Goal: Task Accomplishment & Management: Manage account settings

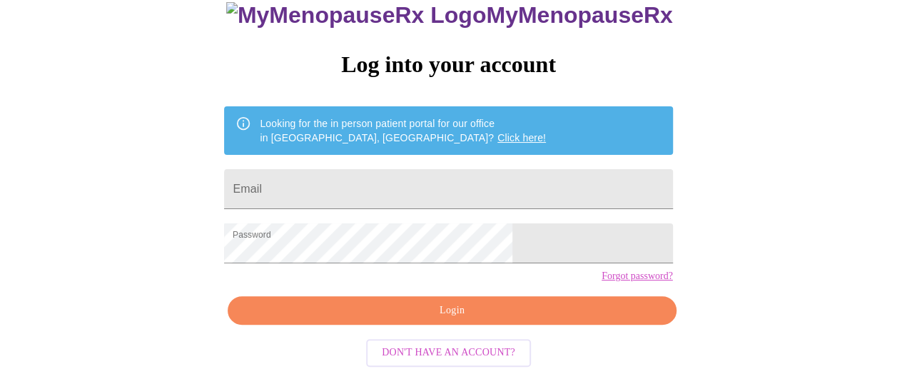
scroll to position [125, 0]
click at [405, 169] on input "Email" at bounding box center [448, 189] width 448 height 40
type input "[EMAIL_ADDRESS][DOMAIN_NAME]"
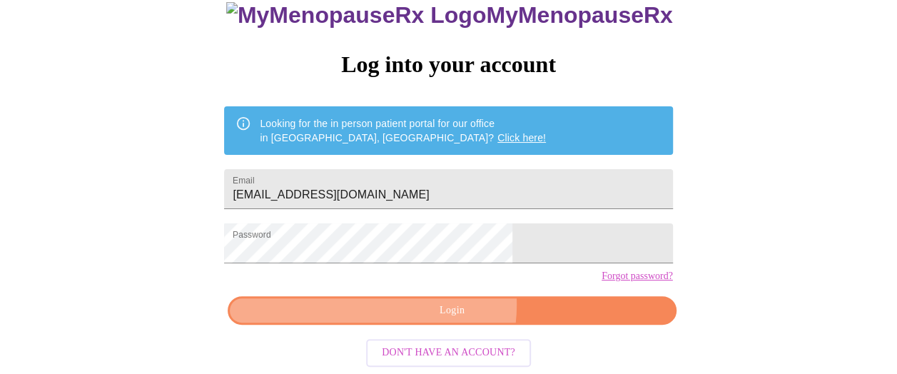
click at [441, 305] on span "Login" at bounding box center [451, 311] width 415 height 18
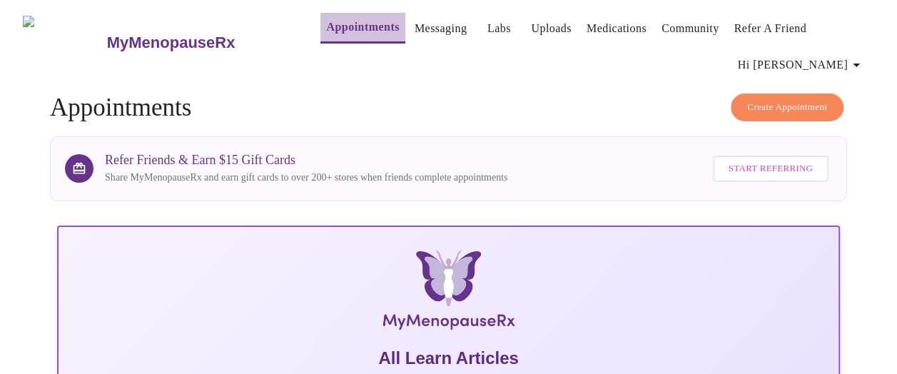
click at [336, 33] on link "Appointments" at bounding box center [362, 27] width 73 height 20
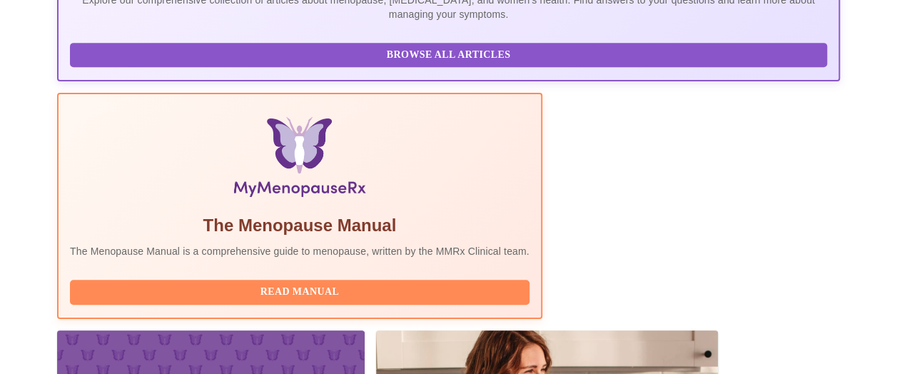
scroll to position [406, 0]
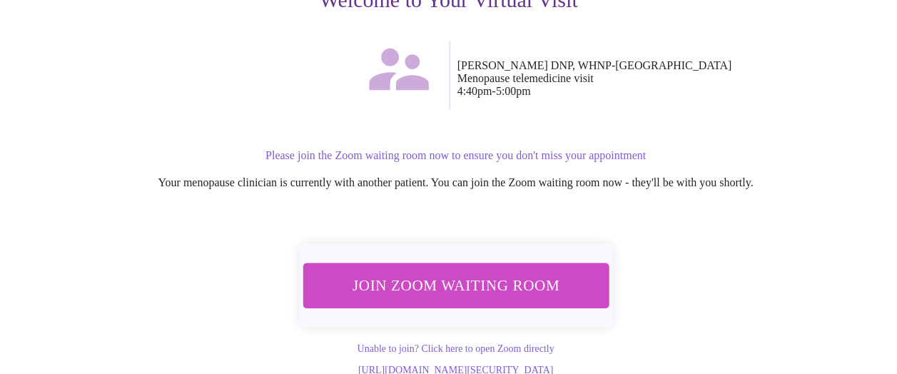
scroll to position [220, 0]
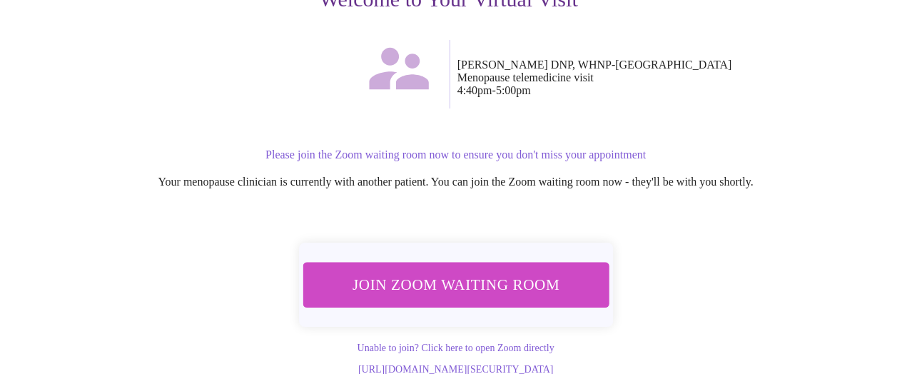
click at [455, 271] on span "Join Zoom Waiting Room" at bounding box center [455, 284] width 268 height 26
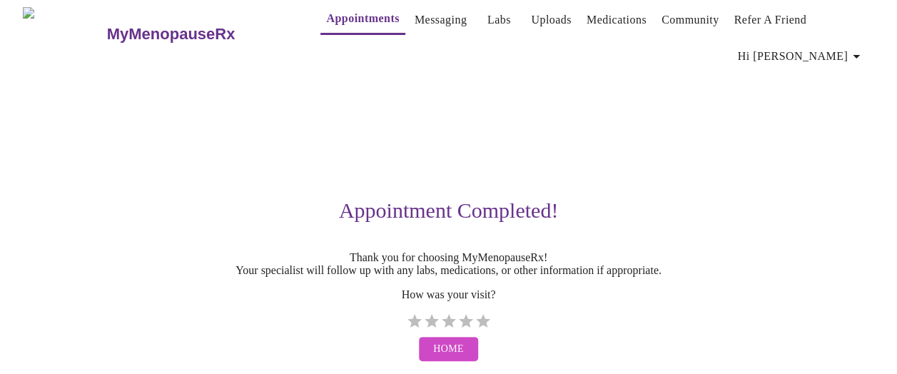
scroll to position [13, 0]
click at [482, 313] on label "5 Stars" at bounding box center [483, 321] width 17 height 17
click at [406, 326] on input "5 Stars" at bounding box center [405, 326] width 1 height 1
radio input "true"
click at [452, 340] on span "Home" at bounding box center [448, 349] width 31 height 18
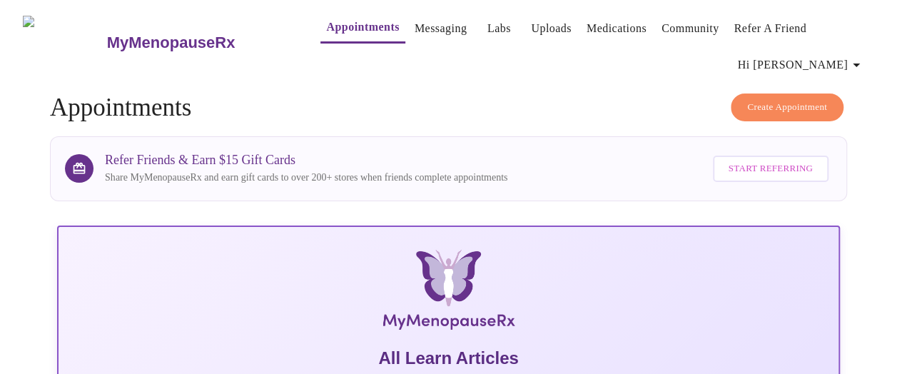
click at [594, 30] on link "Medications" at bounding box center [617, 29] width 60 height 20
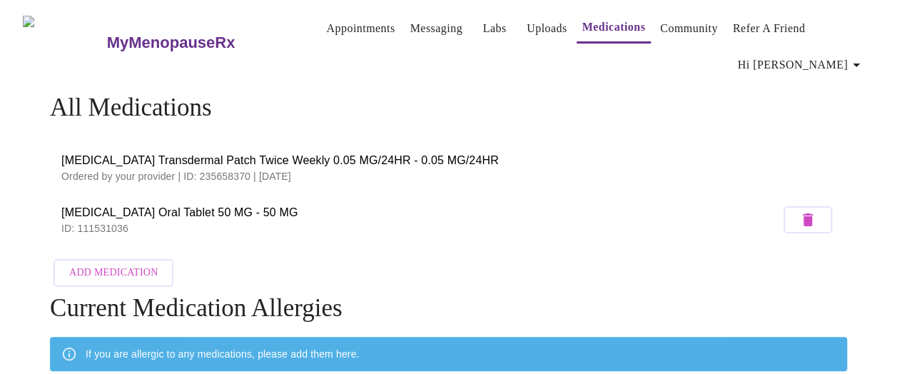
click at [340, 29] on link "Appointments" at bounding box center [360, 29] width 69 height 20
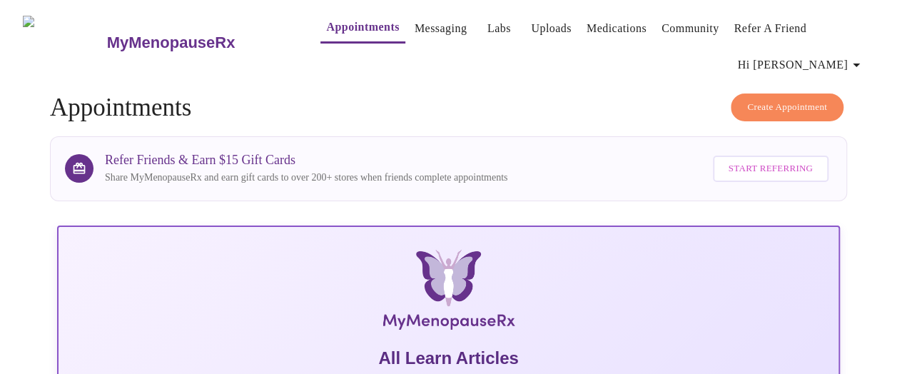
click at [420, 30] on link "Messaging" at bounding box center [441, 29] width 52 height 20
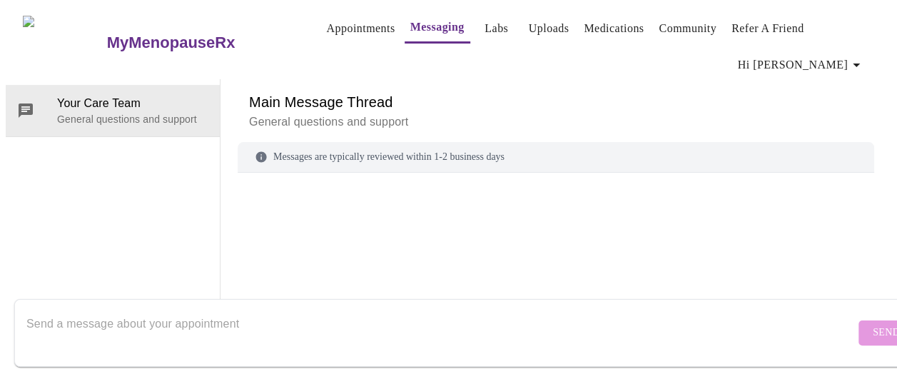
click at [416, 31] on link "Messaging" at bounding box center [437, 27] width 54 height 20
drag, startPoint x: 854, startPoint y: 34, endPoint x: 835, endPoint y: 34, distance: 18.6
click at [853, 56] on icon "button" at bounding box center [856, 64] width 17 height 17
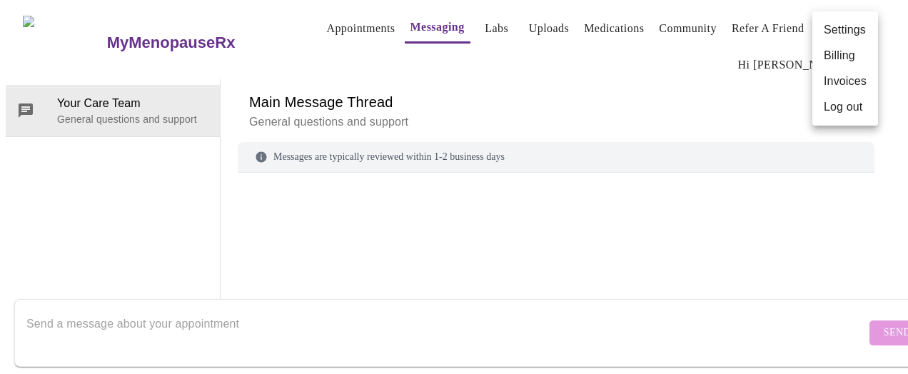
scroll to position [54, 0]
click at [525, 163] on div at bounding box center [454, 187] width 908 height 374
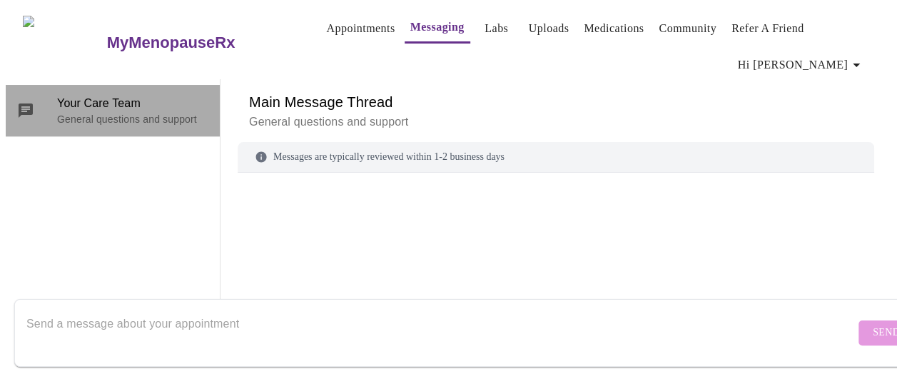
click at [57, 95] on span "Your Care Team" at bounding box center [132, 103] width 151 height 17
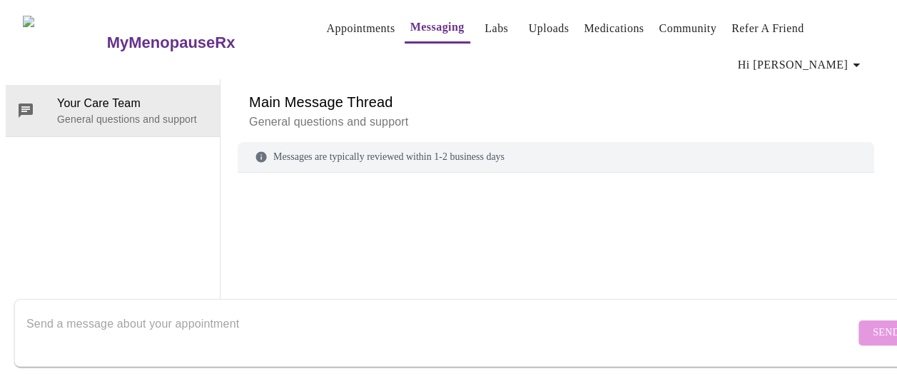
click at [149, 34] on h3 "MyMenopauseRx" at bounding box center [171, 43] width 128 height 19
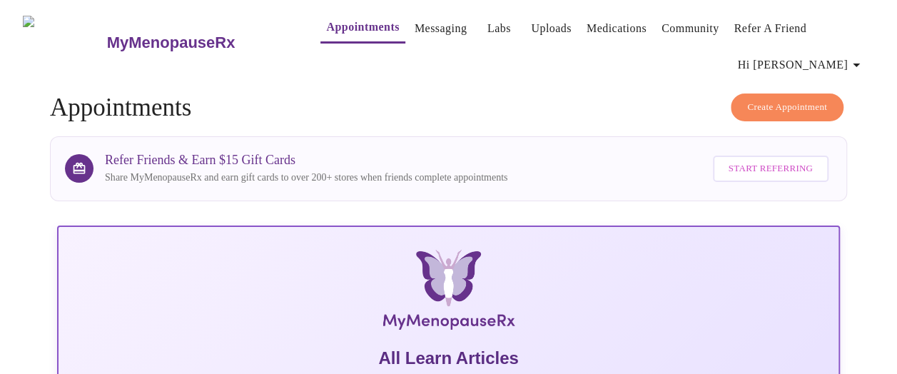
click at [415, 30] on link "Messaging" at bounding box center [441, 29] width 52 height 20
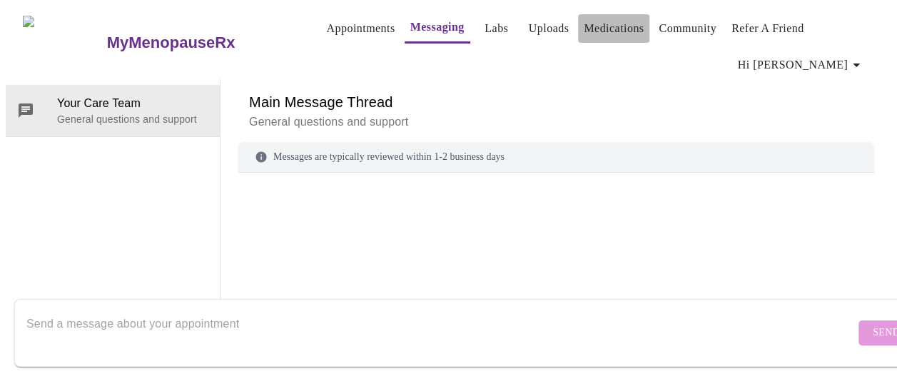
click at [584, 34] on link "Medications" at bounding box center [614, 29] width 60 height 20
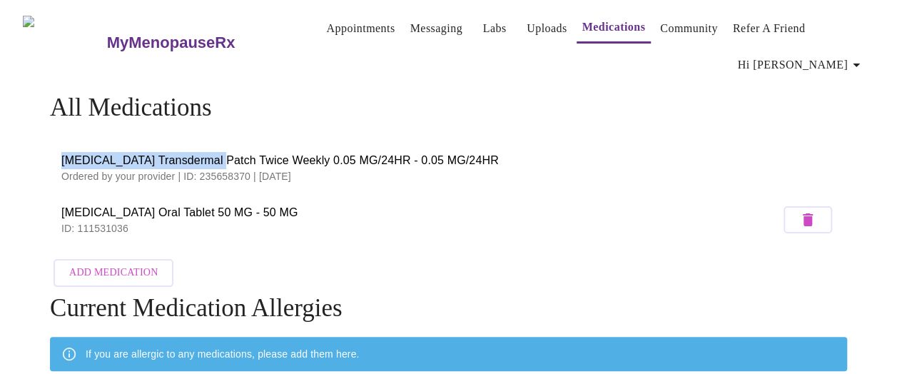
drag, startPoint x: 59, startPoint y: 134, endPoint x: 202, endPoint y: 136, distance: 143.4
click at [202, 152] on span "[MEDICAL_DATA] Transdermal Patch Twice Weekly 0.05 MG/24HR - 0.05 MG/24HR" at bounding box center [448, 160] width 774 height 17
copy span "[MEDICAL_DATA] Transdermal Patch"
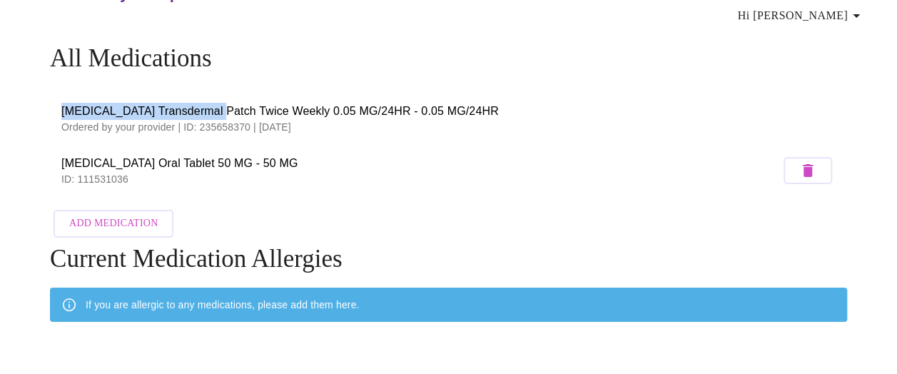
scroll to position [71, 0]
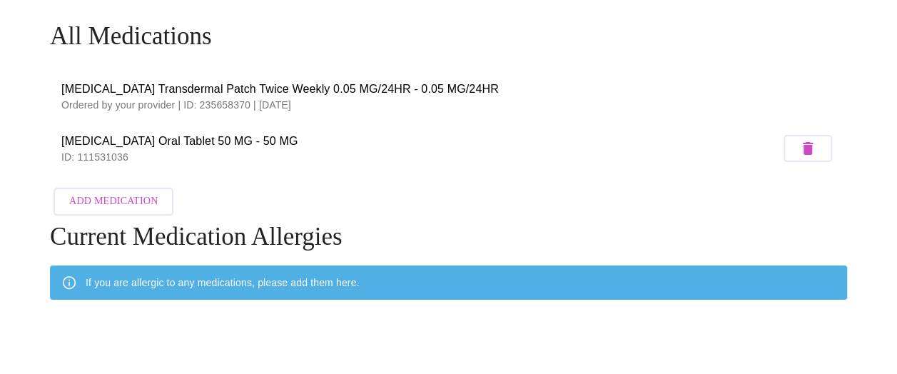
click at [72, 98] on p "Ordered by your provider | ID: 235658370 | [DATE]" at bounding box center [448, 105] width 774 height 14
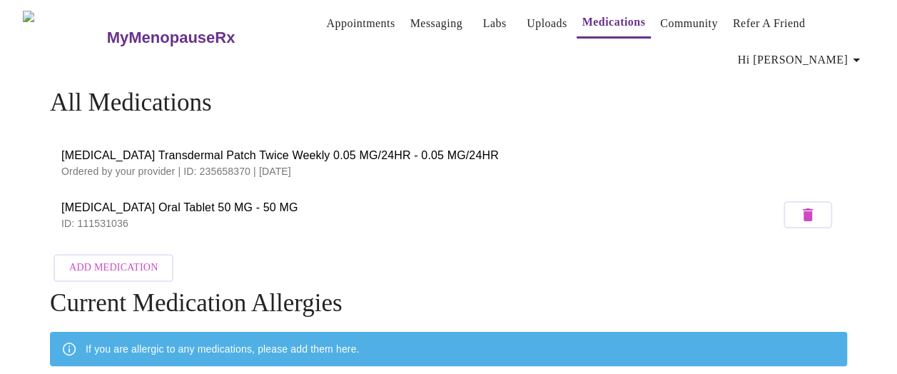
scroll to position [0, 0]
